Goal: Task Accomplishment & Management: Use online tool/utility

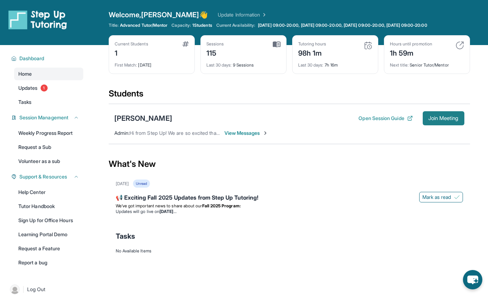
click at [459, 120] on button "Join Meeting" at bounding box center [443, 118] width 42 height 14
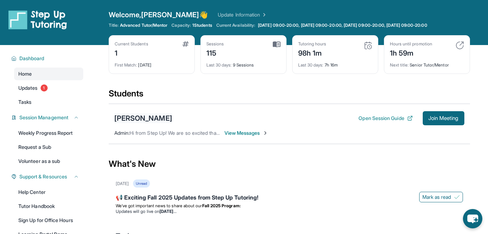
click at [155, 118] on div "[PERSON_NAME]" at bounding box center [143, 119] width 58 height 10
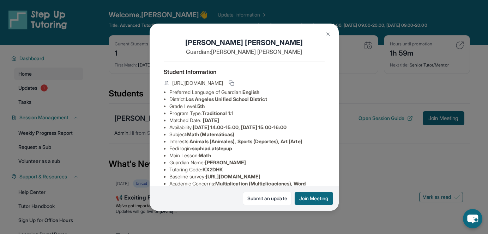
click at [327, 33] on img at bounding box center [328, 34] width 6 height 6
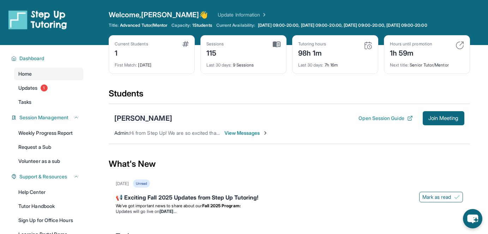
click at [165, 115] on div "[PERSON_NAME]" at bounding box center [143, 119] width 58 height 10
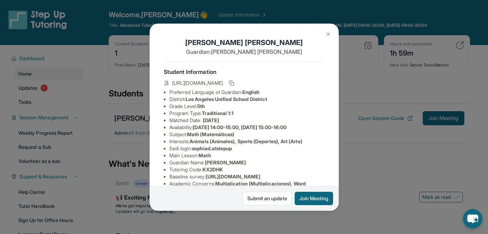
click at [327, 33] on img at bounding box center [328, 34] width 6 height 6
